Goal: Task Accomplishment & Management: Manage account settings

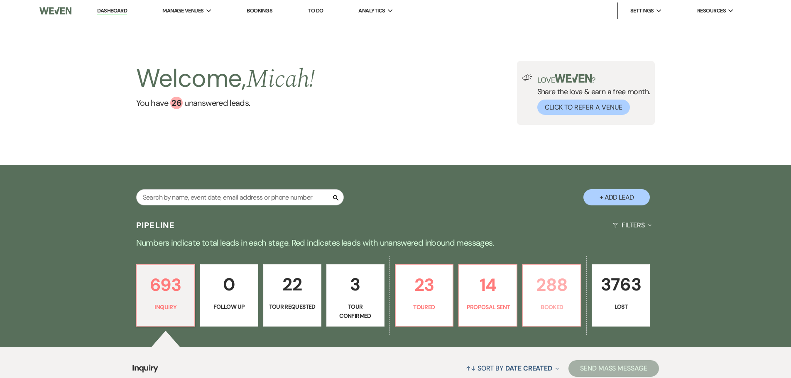
drag, startPoint x: 561, startPoint y: 315, endPoint x: 320, endPoint y: 188, distance: 272.0
click at [561, 315] on link "288 Booked" at bounding box center [551, 295] width 59 height 62
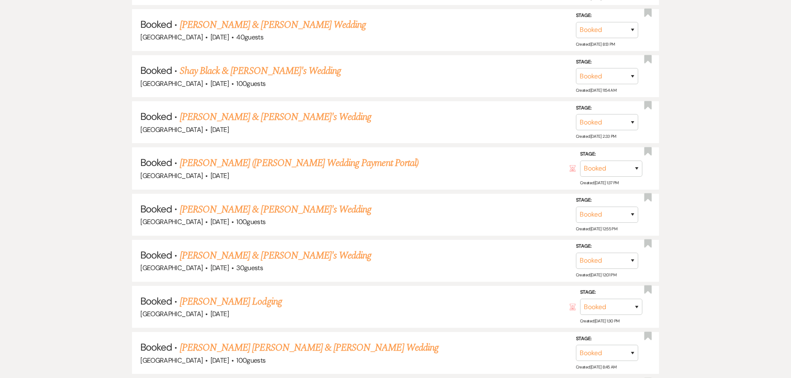
scroll to position [8953, 0]
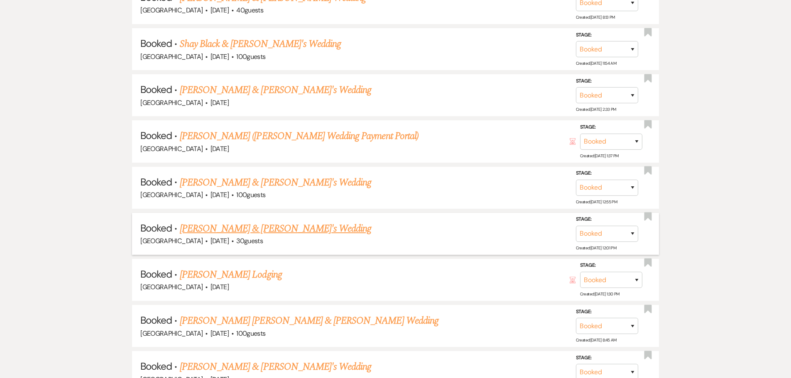
click at [242, 229] on link "[PERSON_NAME] & [PERSON_NAME]'s Wedding" at bounding box center [276, 228] width 192 height 15
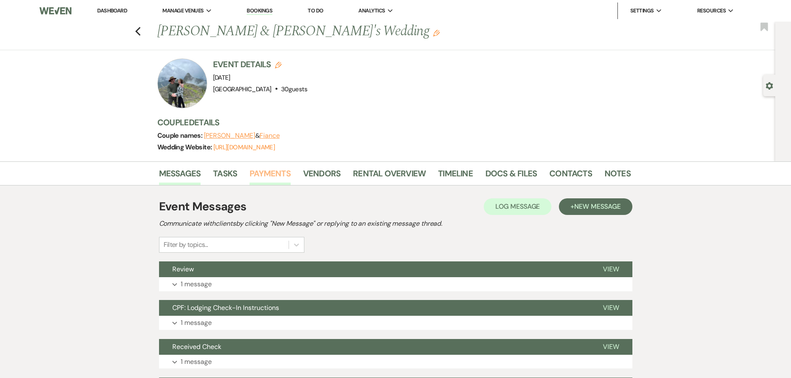
click at [261, 178] on link "Payments" at bounding box center [269, 176] width 41 height 18
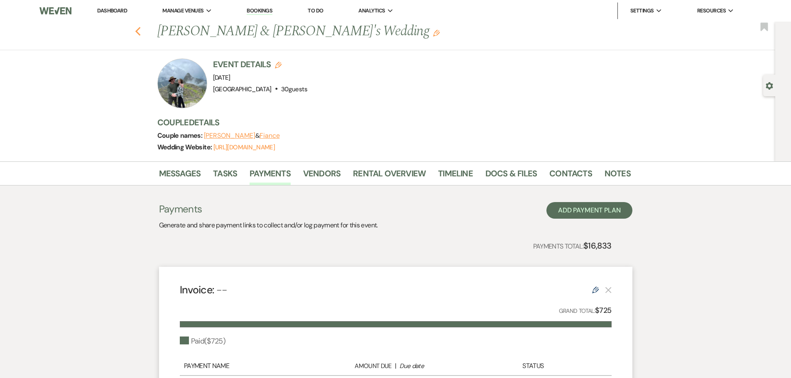
click at [141, 32] on icon "Previous" at bounding box center [138, 32] width 6 height 10
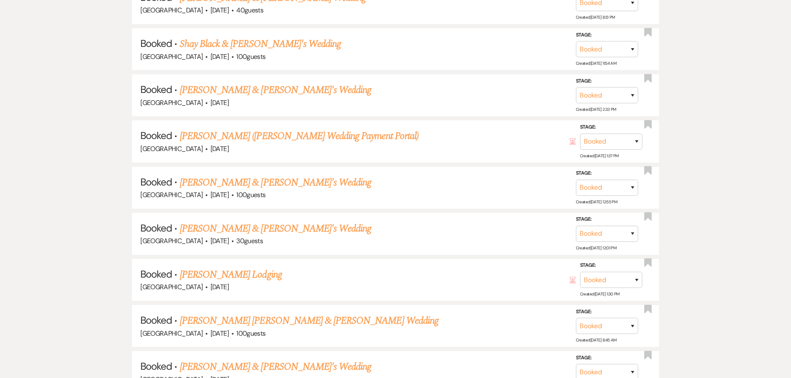
scroll to position [8967, 0]
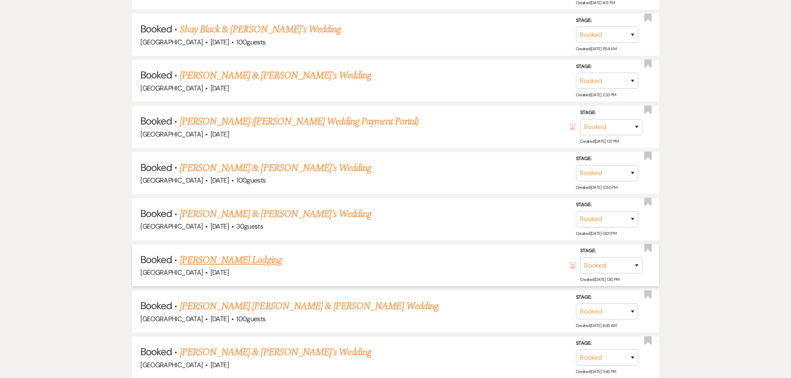
click at [244, 258] on link "[PERSON_NAME] Lodging" at bounding box center [231, 260] width 102 height 15
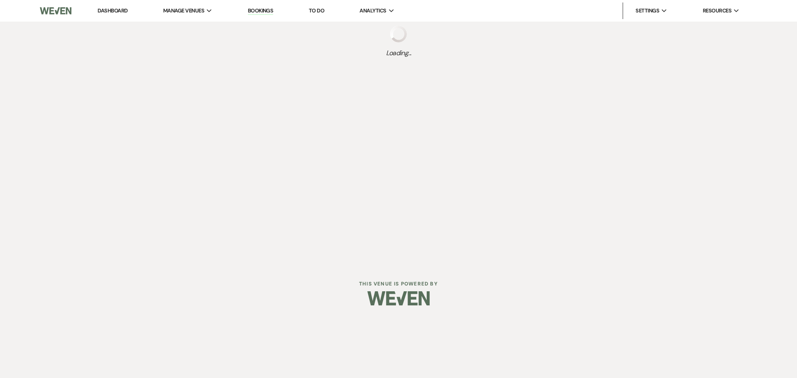
select select "12"
select select "13"
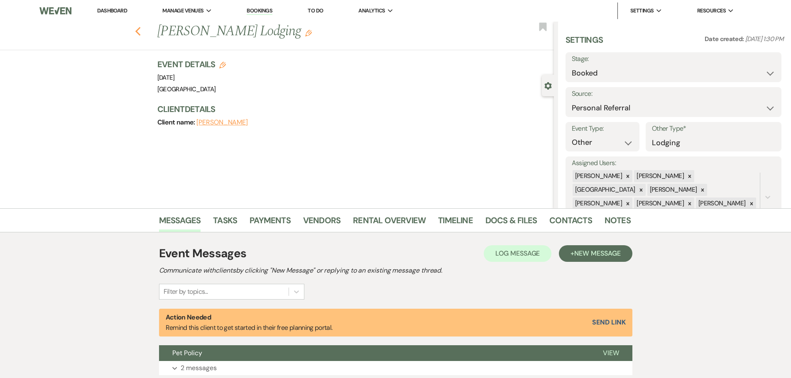
click at [140, 29] on icon "Previous" at bounding box center [138, 32] width 6 height 10
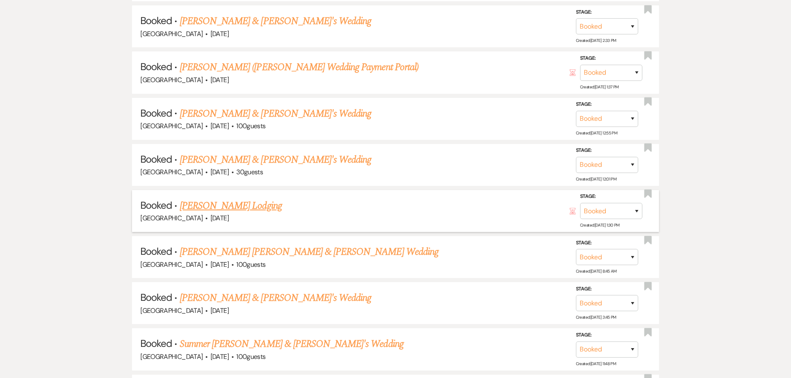
scroll to position [9024, 0]
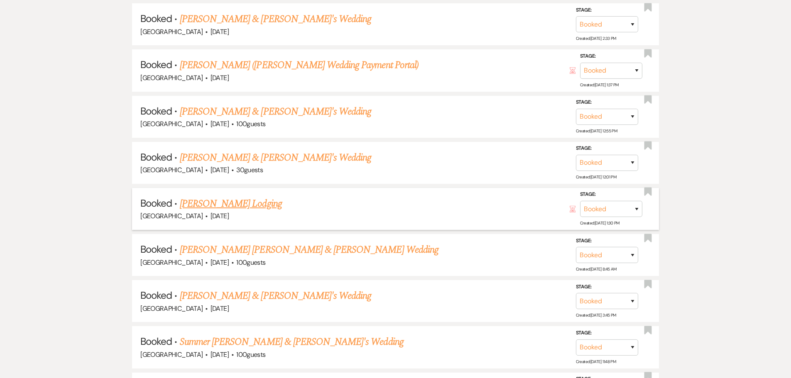
click at [256, 208] on link "[PERSON_NAME] Lodging" at bounding box center [231, 203] width 102 height 15
select select "12"
select select "13"
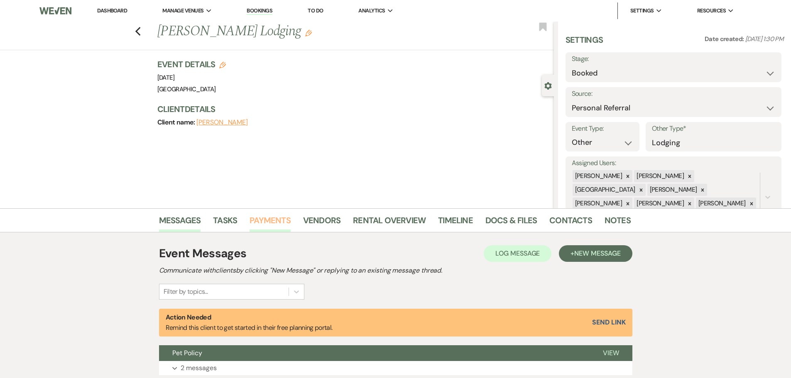
click at [269, 222] on link "Payments" at bounding box center [269, 223] width 41 height 18
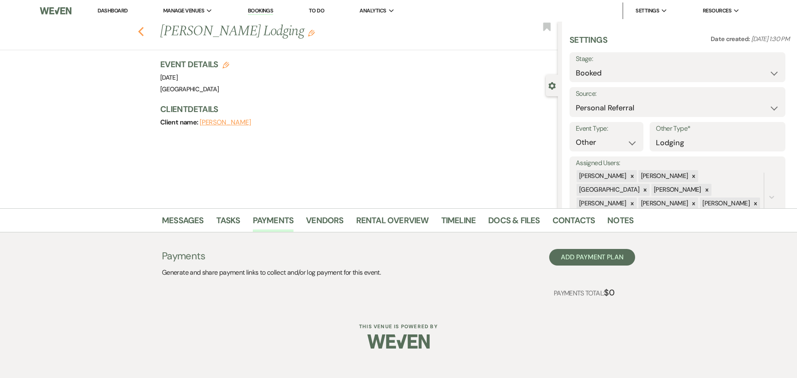
click at [139, 35] on icon "Previous" at bounding box center [141, 32] width 6 height 10
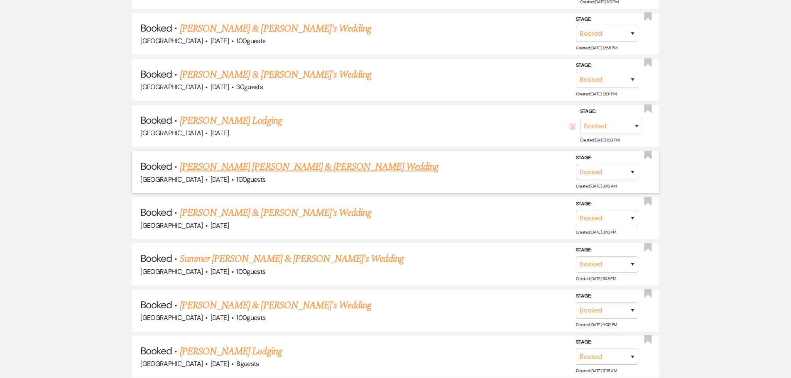
scroll to position [9122, 0]
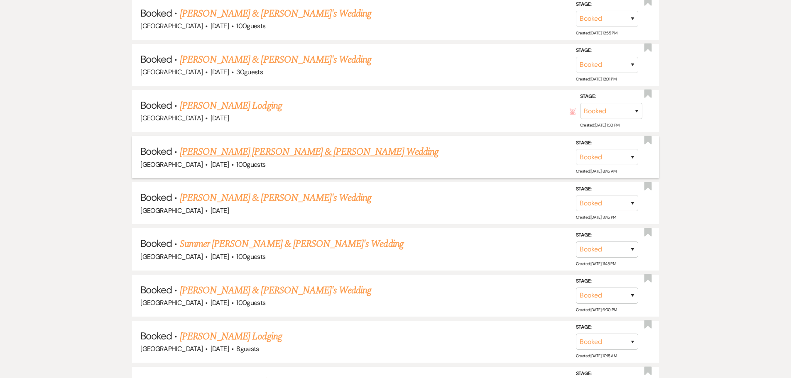
click at [250, 155] on link "[PERSON_NAME] [PERSON_NAME] & [PERSON_NAME] Wedding" at bounding box center [309, 151] width 259 height 15
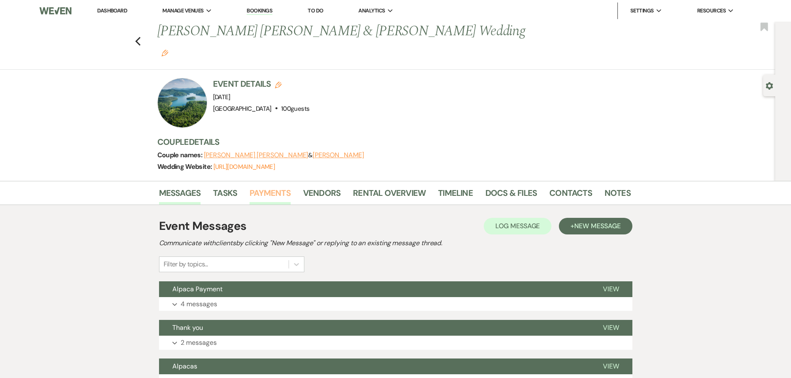
click at [277, 186] on link "Payments" at bounding box center [269, 195] width 41 height 18
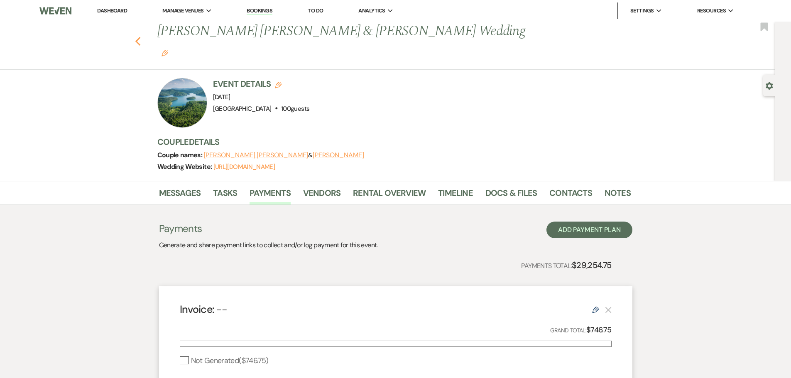
click at [140, 37] on use "button" at bounding box center [137, 41] width 5 height 9
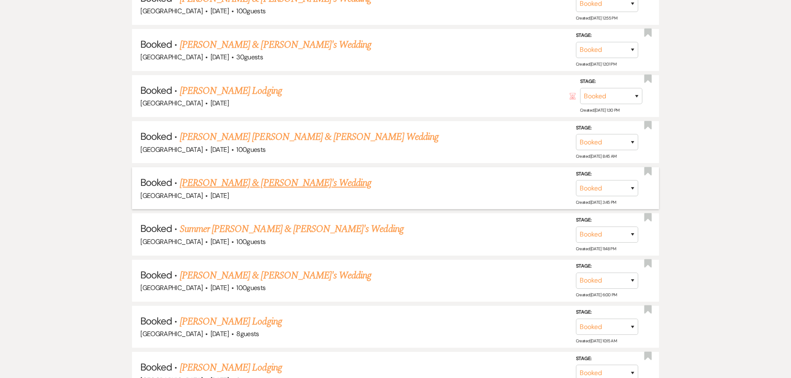
scroll to position [9178, 0]
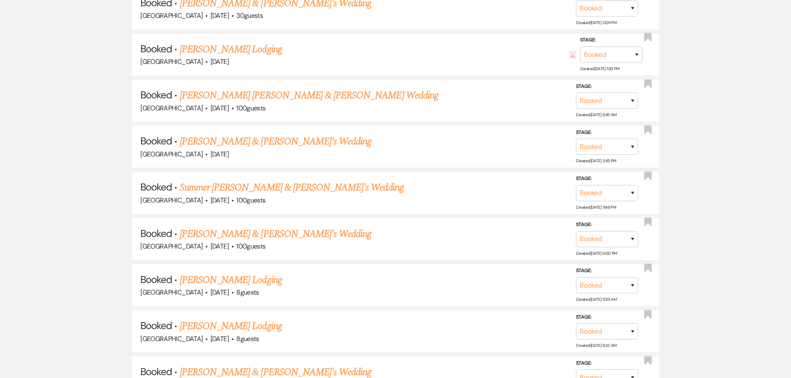
drag, startPoint x: 208, startPoint y: 144, endPoint x: 224, endPoint y: 147, distance: 16.0
click at [208, 144] on link "[PERSON_NAME] & [PERSON_NAME]'s Wedding" at bounding box center [276, 141] width 192 height 15
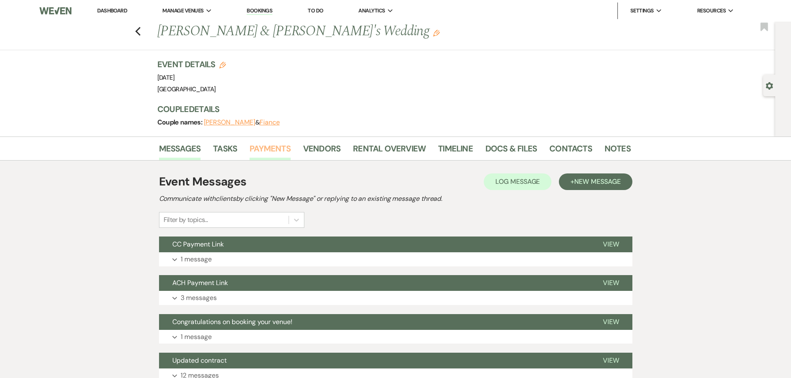
click at [262, 144] on link "Payments" at bounding box center [269, 151] width 41 height 18
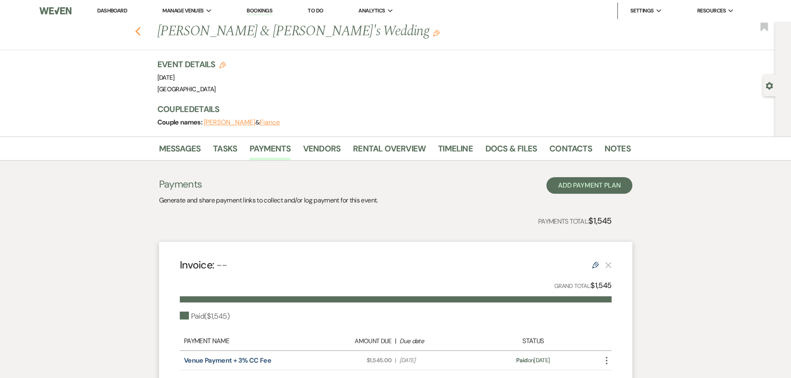
click at [140, 29] on icon "Previous" at bounding box center [138, 32] width 6 height 10
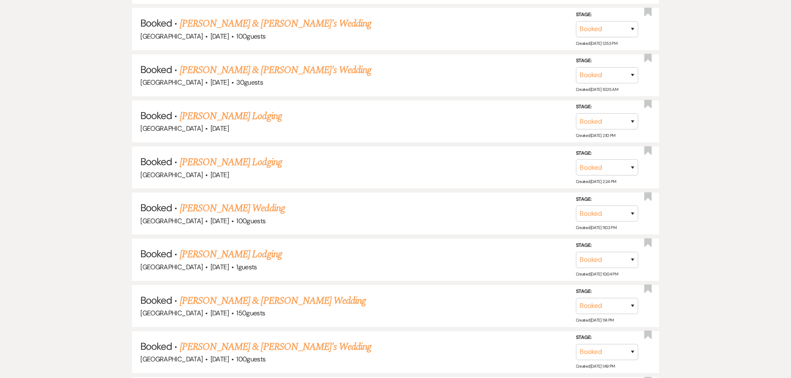
scroll to position [5582, 0]
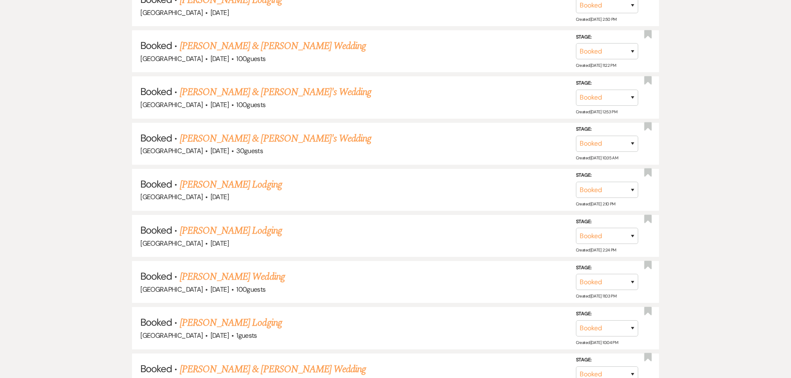
drag, startPoint x: 252, startPoint y: 205, endPoint x: 686, endPoint y: 174, distance: 434.4
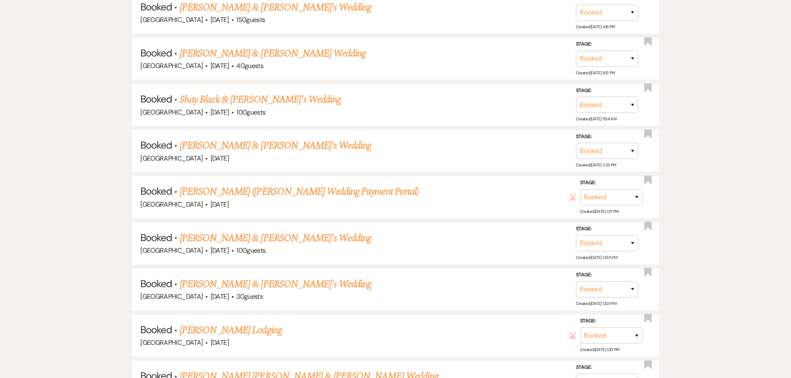
scroll to position [8902, 0]
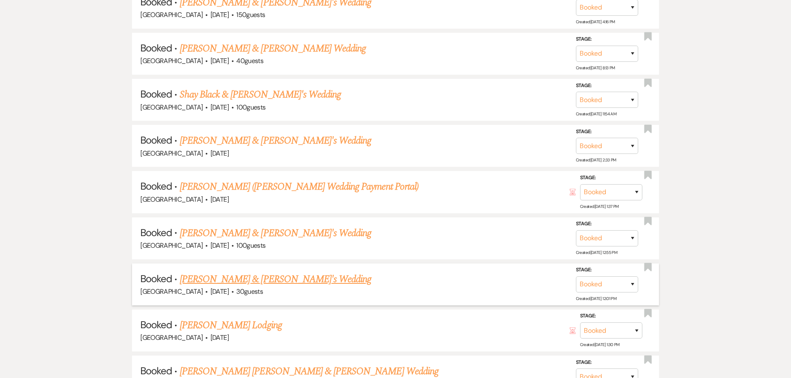
click at [249, 280] on link "[PERSON_NAME] & [PERSON_NAME]'s Wedding" at bounding box center [276, 279] width 192 height 15
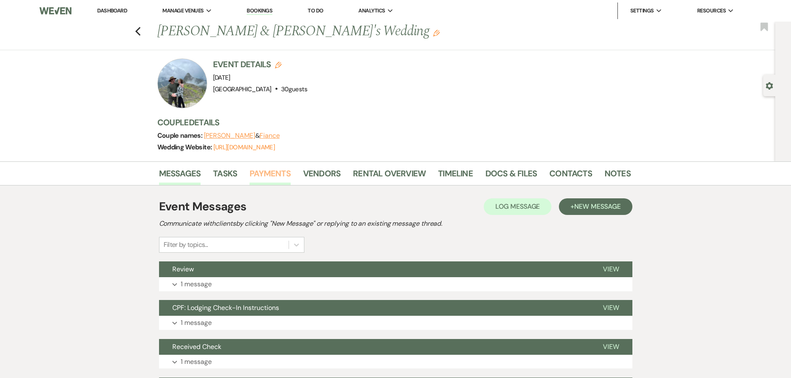
click at [266, 173] on link "Payments" at bounding box center [269, 176] width 41 height 18
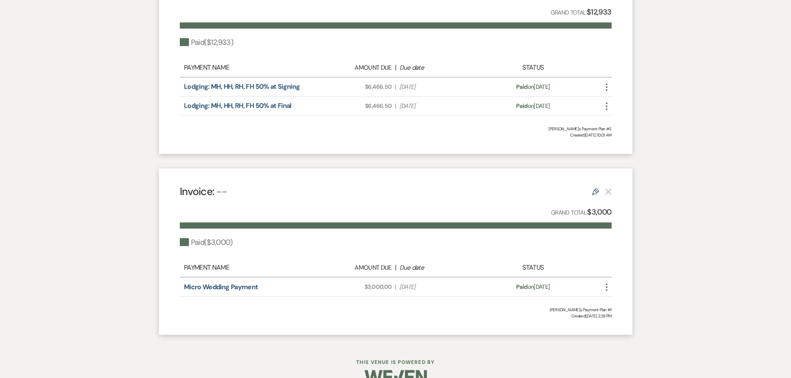
scroll to position [679, 0]
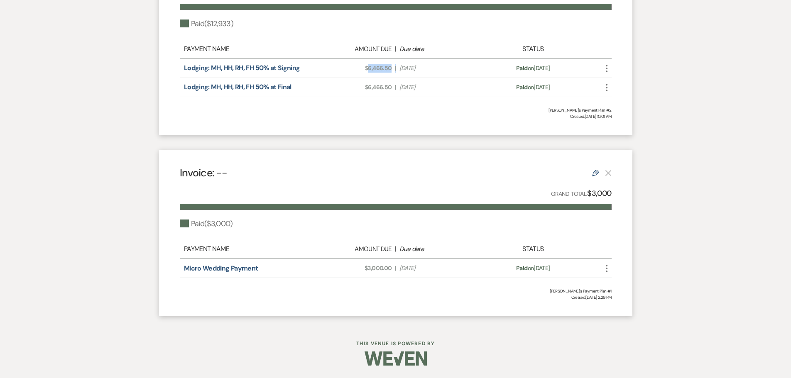
drag, startPoint x: 373, startPoint y: 69, endPoint x: 398, endPoint y: 69, distance: 25.7
click at [398, 69] on div "Amount Due: $6,466.50 | Due Date [DATE]" at bounding box center [395, 68] width 169 height 9
click at [436, 122] on div "Invoice: -- Edit Grand Total: $12,933 Paid ( $12,933 ) Payment Name Amount Due …" at bounding box center [395, 43] width 473 height 186
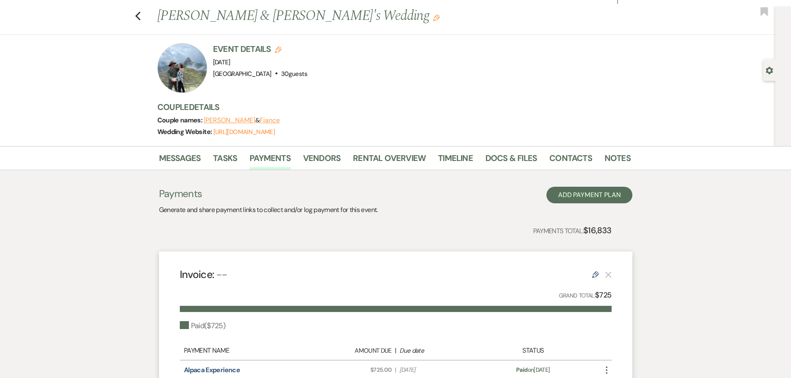
scroll to position [0, 0]
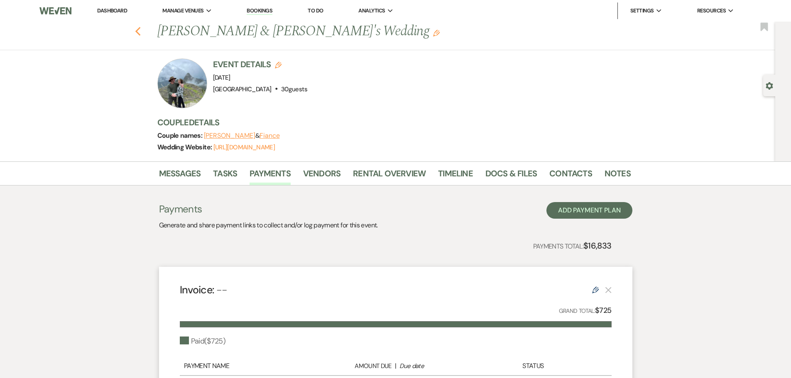
click at [138, 32] on use "button" at bounding box center [137, 31] width 5 height 9
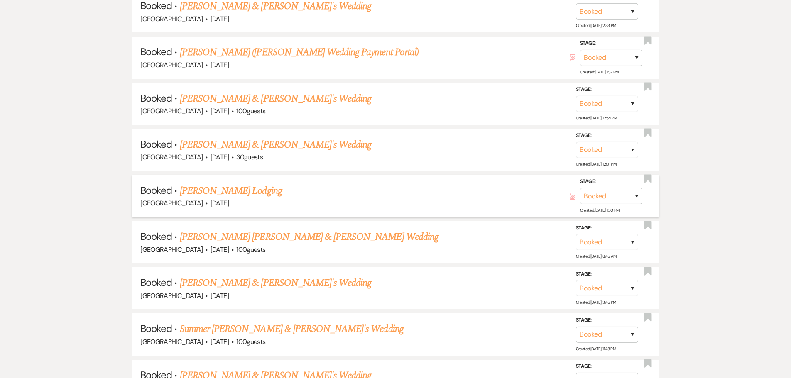
scroll to position [9041, 0]
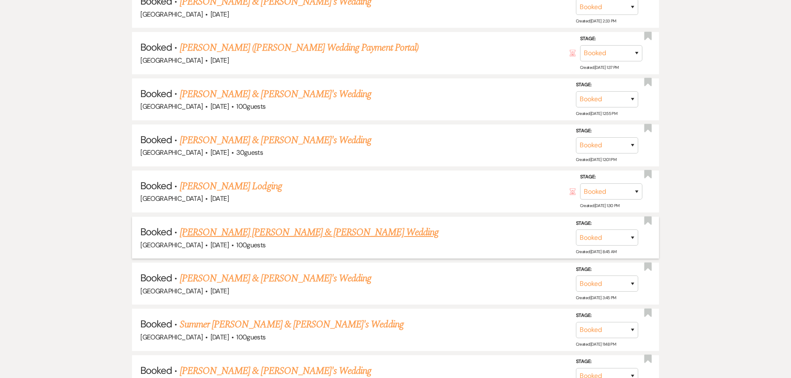
click at [261, 234] on link "[PERSON_NAME] [PERSON_NAME] & [PERSON_NAME] Wedding" at bounding box center [309, 232] width 259 height 15
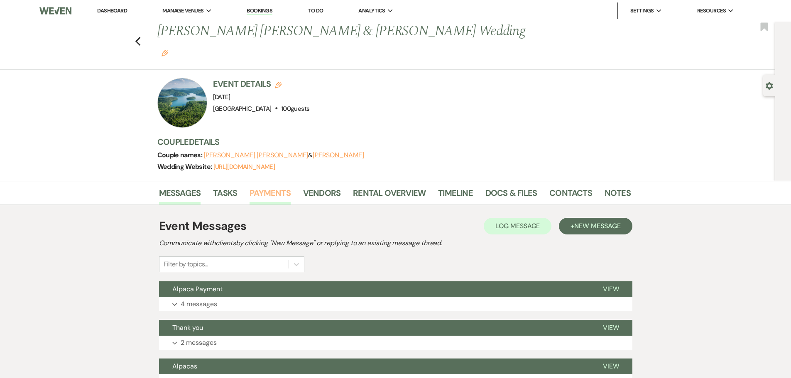
click at [270, 186] on link "Payments" at bounding box center [269, 195] width 41 height 18
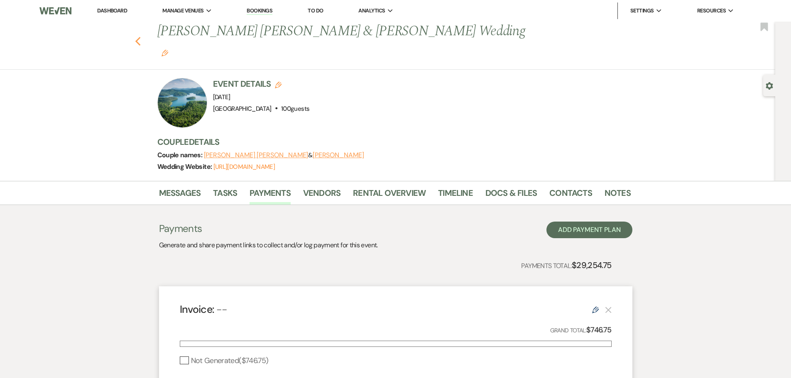
click at [140, 37] on use "button" at bounding box center [137, 41] width 5 height 9
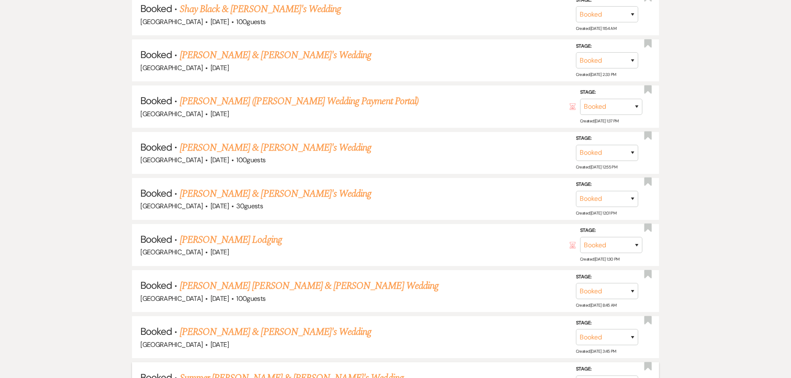
scroll to position [8973, 0]
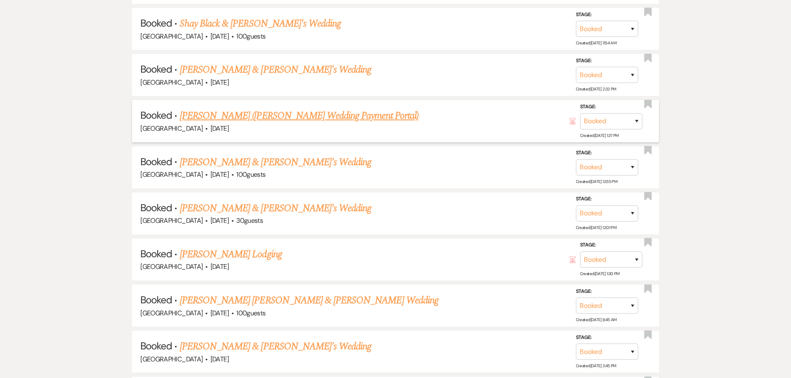
click at [274, 116] on link "[PERSON_NAME] ([PERSON_NAME] Wedding Payment Portal)" at bounding box center [299, 115] width 239 height 15
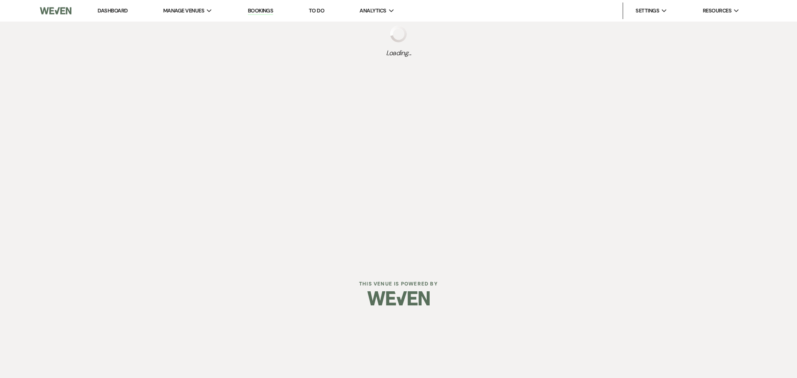
select select "7"
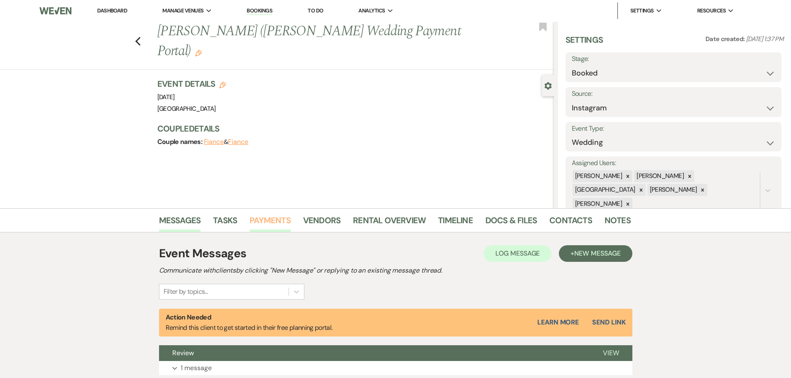
click at [264, 215] on link "Payments" at bounding box center [269, 223] width 41 height 18
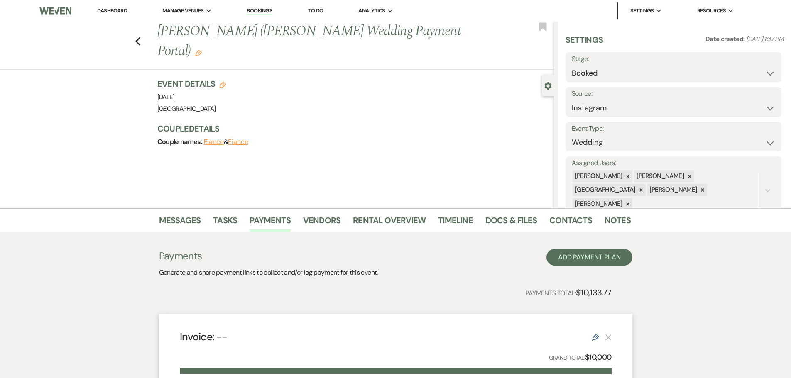
click at [144, 34] on div "Previous [PERSON_NAME] ([PERSON_NAME] Wedding Payment Portal) Edit Bookmark" at bounding box center [275, 46] width 558 height 48
click at [140, 37] on use "button" at bounding box center [137, 41] width 5 height 9
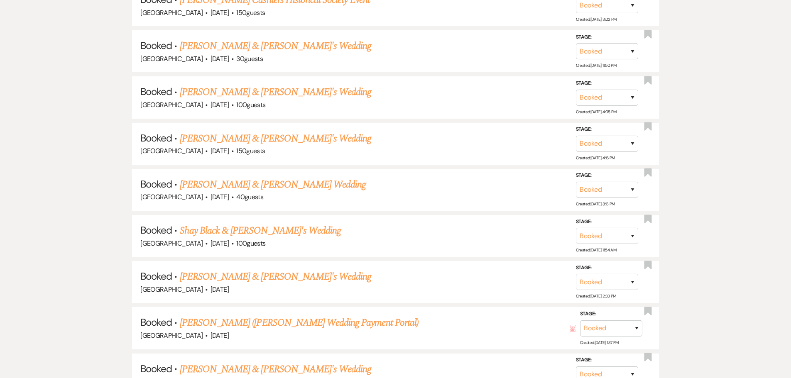
scroll to position [8781, 0]
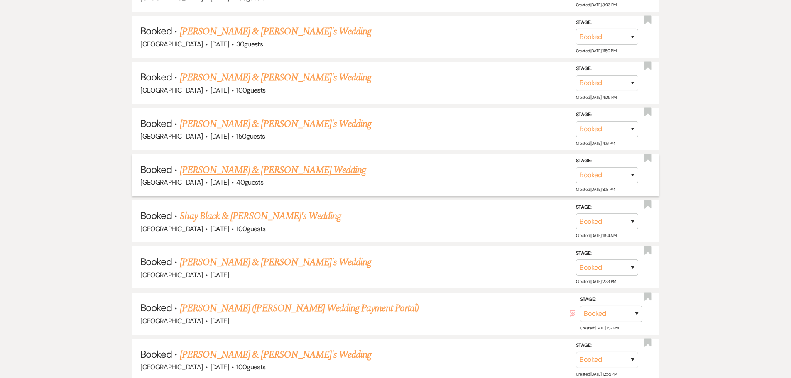
click at [244, 171] on link "[PERSON_NAME] & [PERSON_NAME] Wedding" at bounding box center [273, 170] width 186 height 15
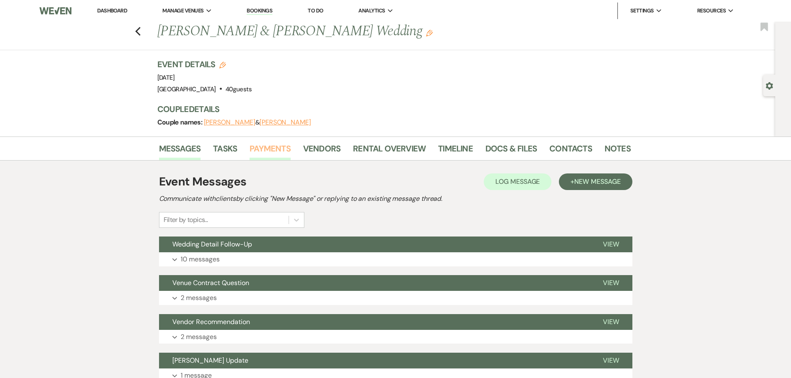
click at [277, 149] on link "Payments" at bounding box center [269, 151] width 41 height 18
